Goal: Navigation & Orientation: Find specific page/section

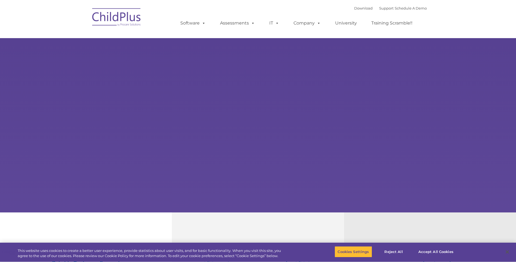
select select "MEDIUM"
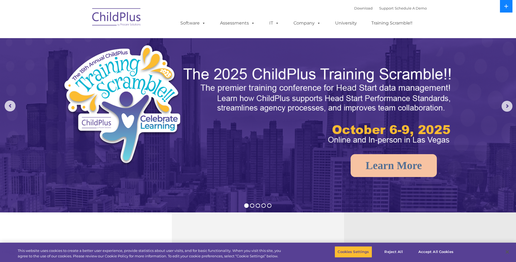
click at [503, 5] on button at bounding box center [506, 6] width 13 height 13
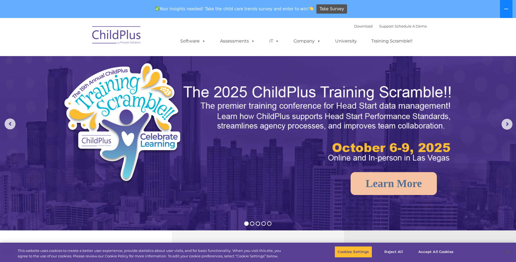
click at [504, 6] on button at bounding box center [506, 9] width 13 height 18
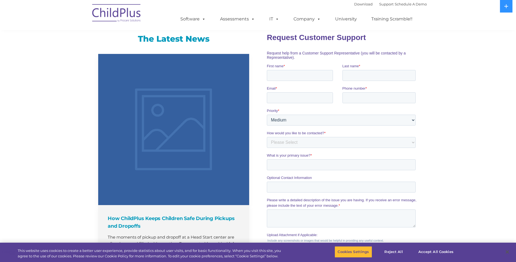
scroll to position [326, 0]
click at [197, 19] on link "Software" at bounding box center [193, 19] width 36 height 11
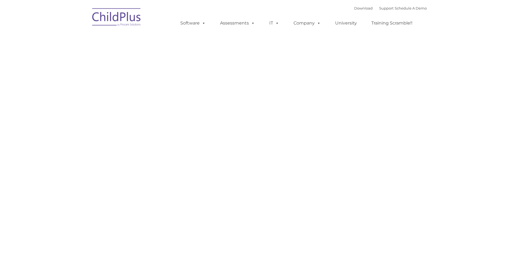
type input ""
